Goal: Transaction & Acquisition: Download file/media

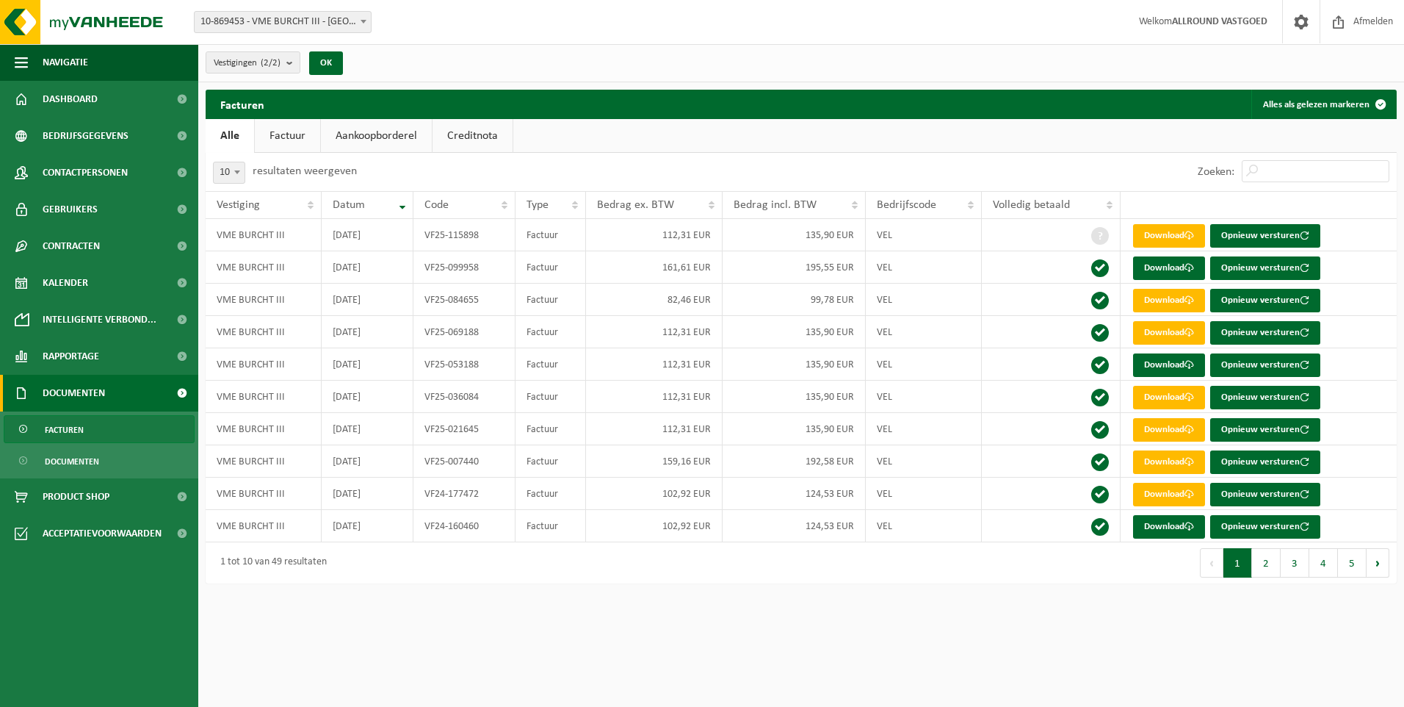
click at [344, 15] on span "10-869453 - VME BURCHT III - [GEOGRAPHIC_DATA]" at bounding box center [283, 22] width 176 height 21
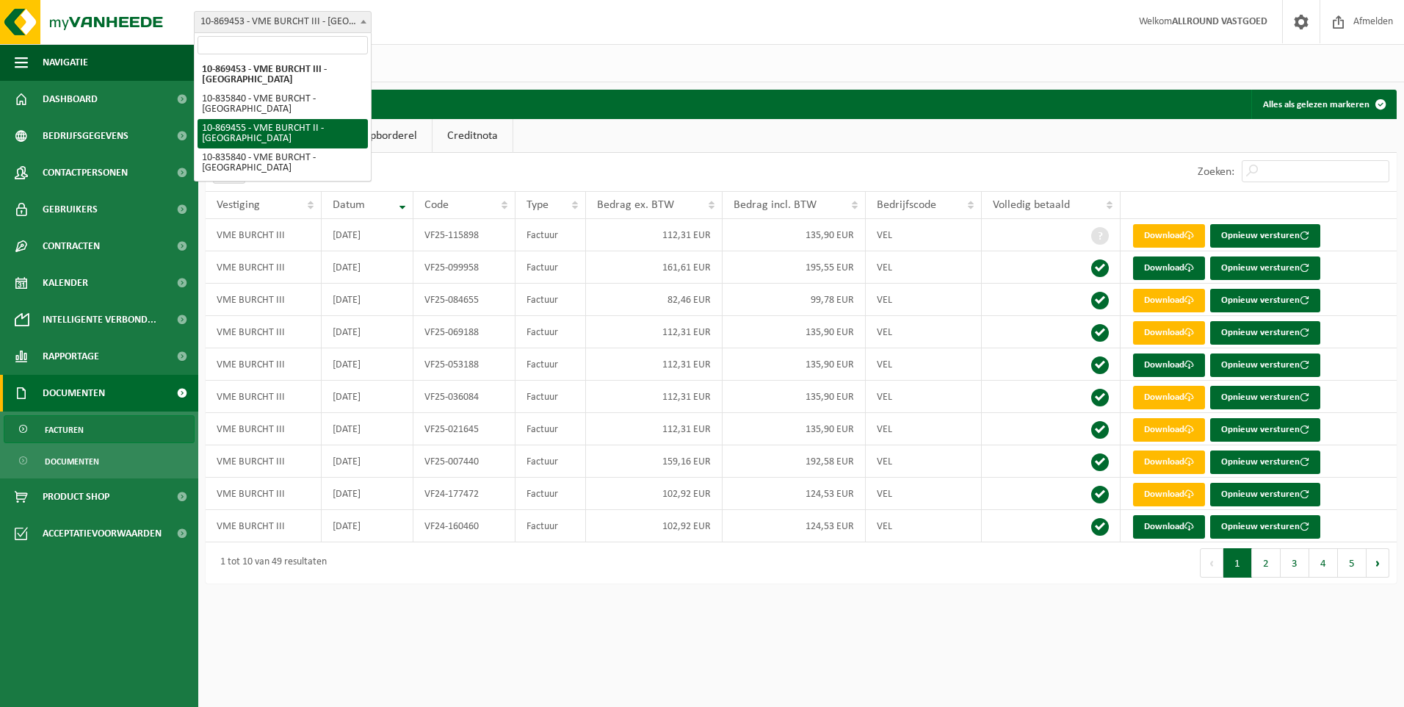
select select "104176"
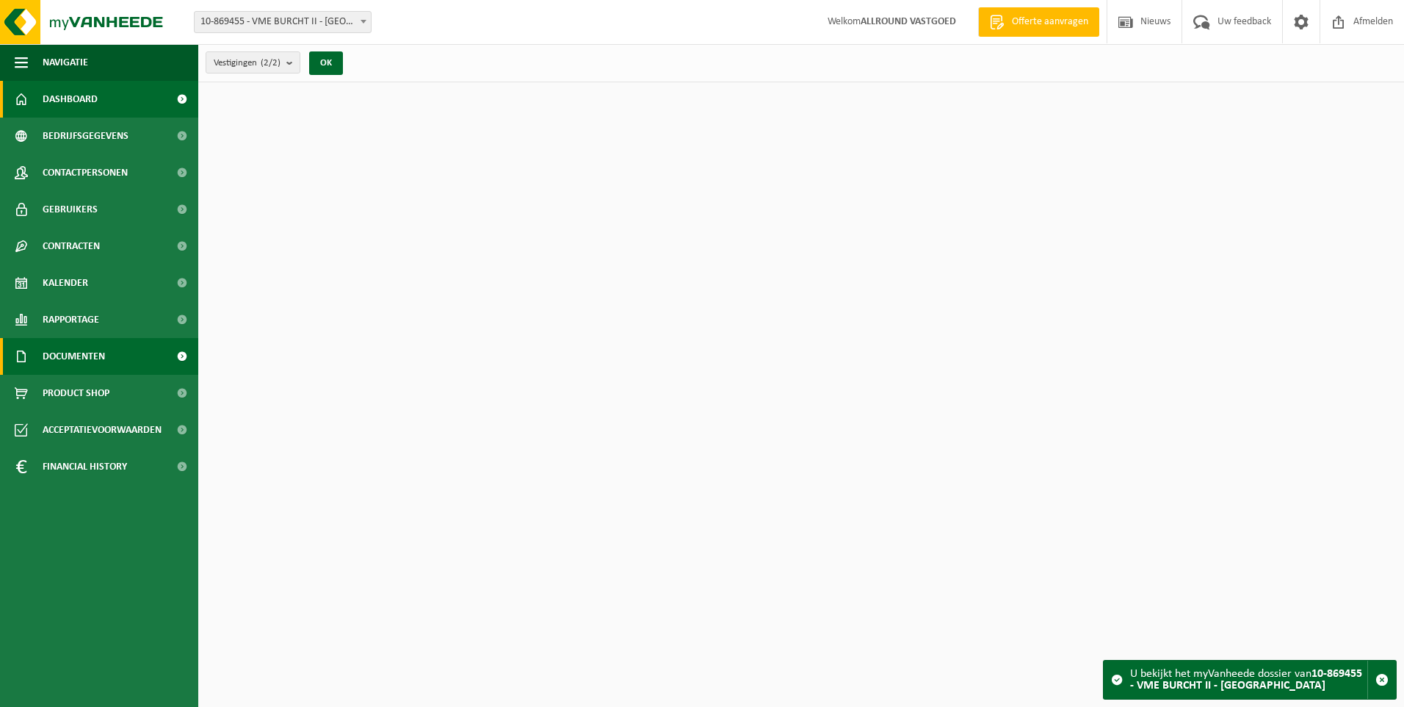
click at [76, 348] on span "Documenten" at bounding box center [74, 356] width 62 height 37
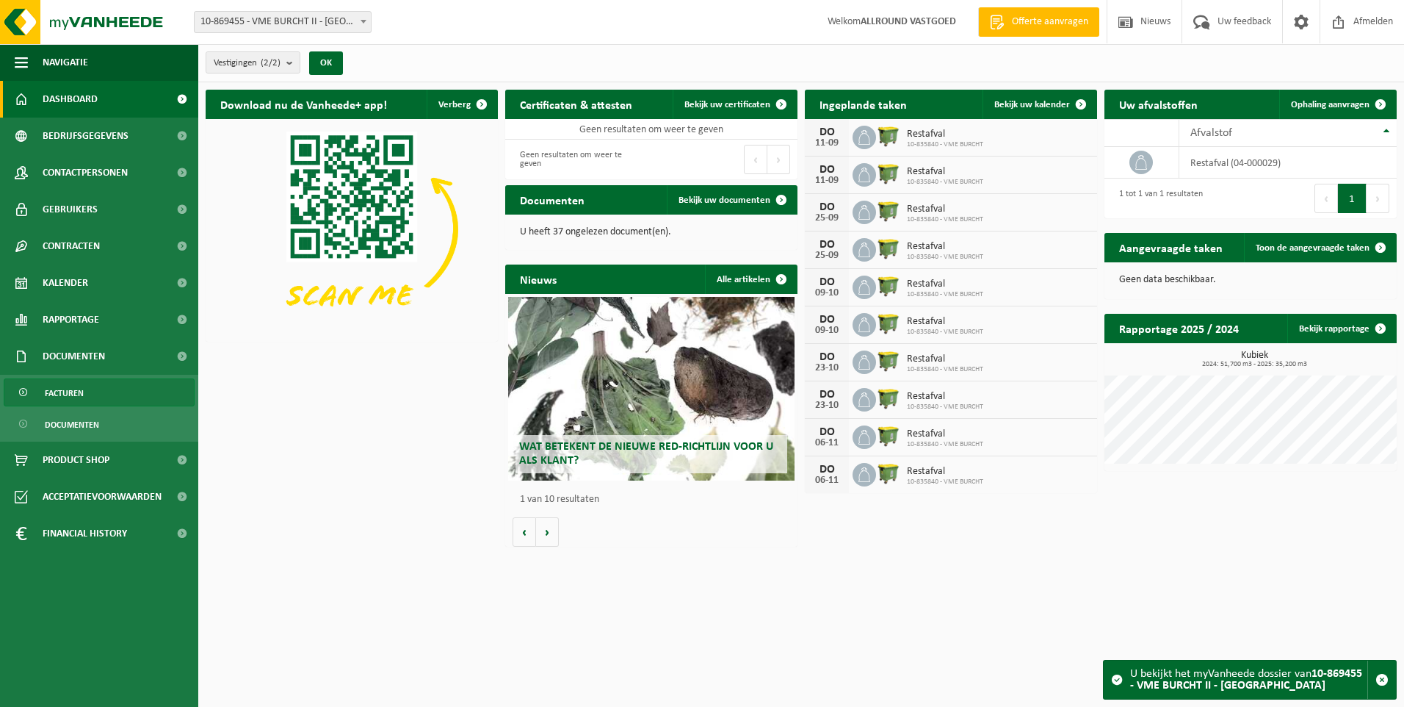
click at [87, 387] on link "Facturen" at bounding box center [99, 392] width 191 height 28
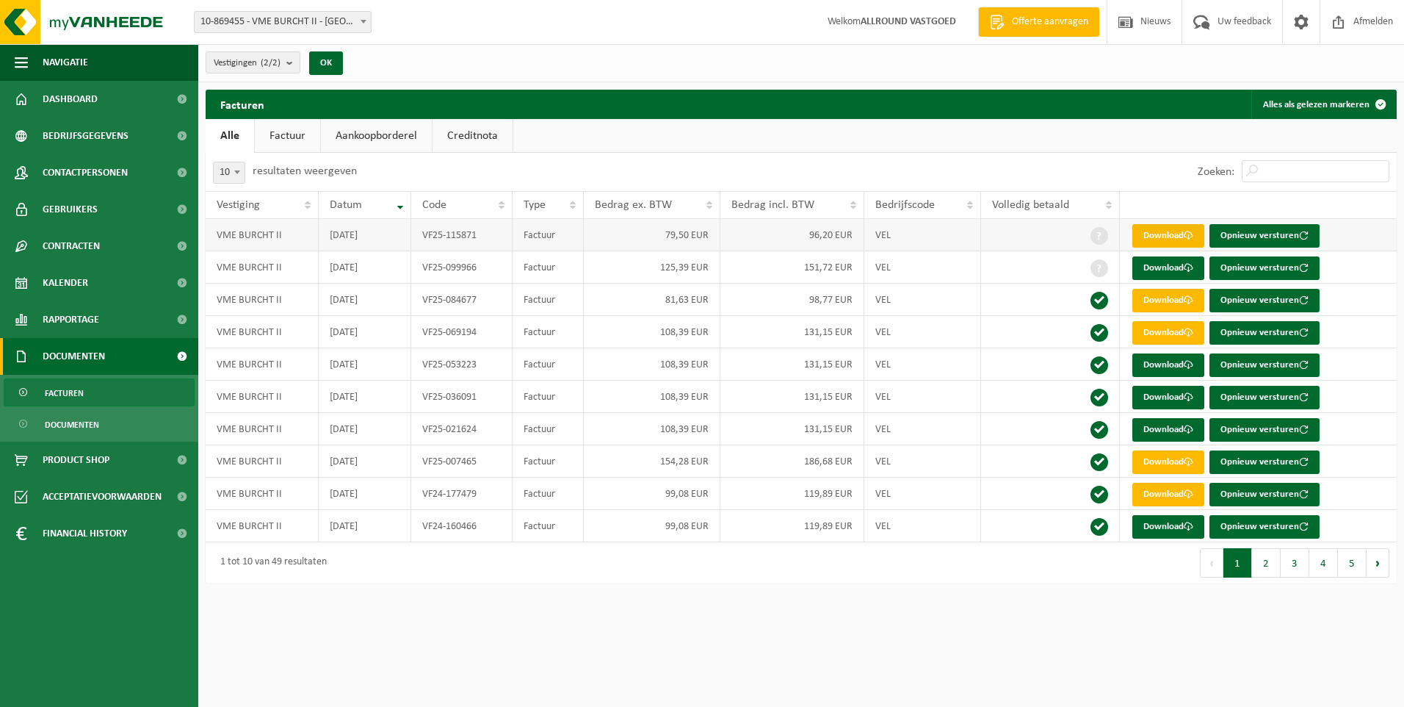
click at [1165, 230] on link "Download" at bounding box center [1169, 236] width 72 height 24
